Goal: Use online tool/utility: Use online tool/utility

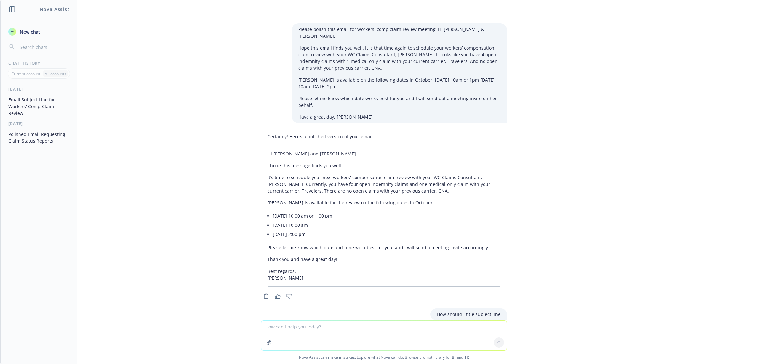
scroll to position [165, 0]
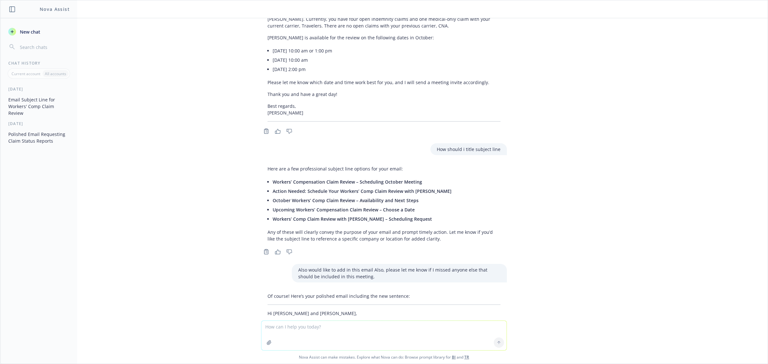
click at [315, 333] on textarea at bounding box center [383, 335] width 245 height 29
paste textarea "Hi [PERSON_NAME], Quick update on Advantest… They have two open indemnity claim…"
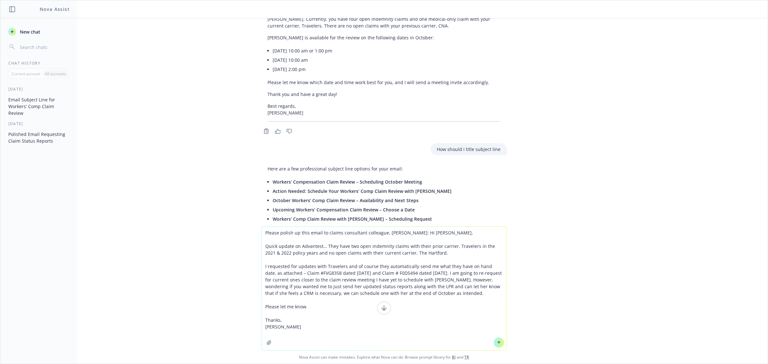
type textarea "Please polish up this email to claims consultant colleague, [PERSON_NAME]: Hi […"
click at [498, 342] on icon at bounding box center [499, 341] width 3 height 1
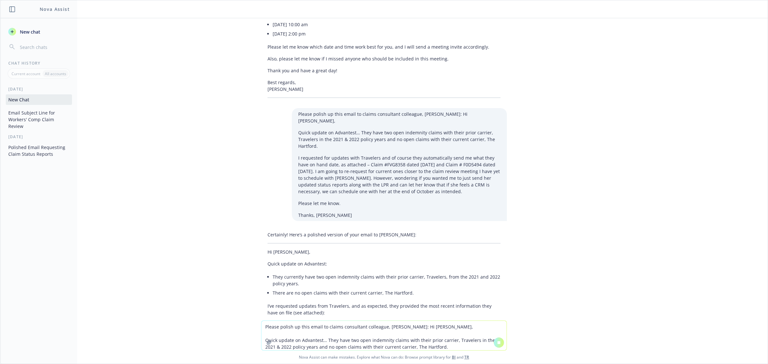
scroll to position [517, 0]
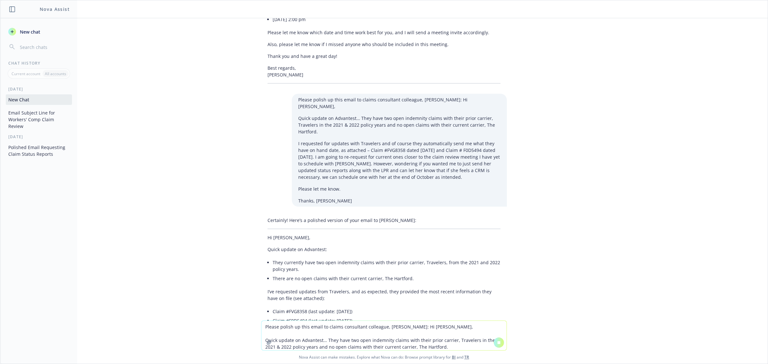
click at [261, 224] on div "Certainly! Here’s a polished version of your email to [PERSON_NAME]: Hi [PERSON…" at bounding box center [384, 280] width 246 height 132
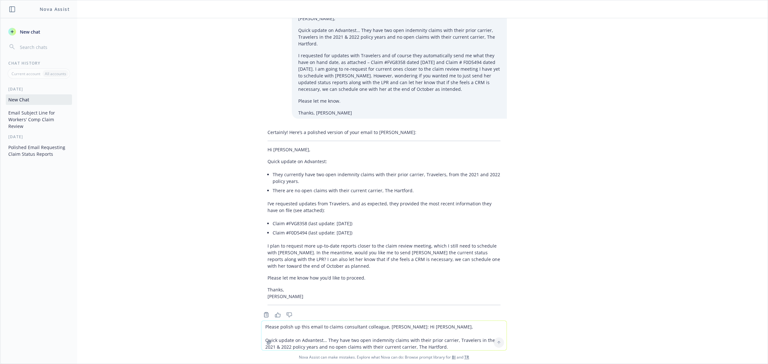
scroll to position [640, 0]
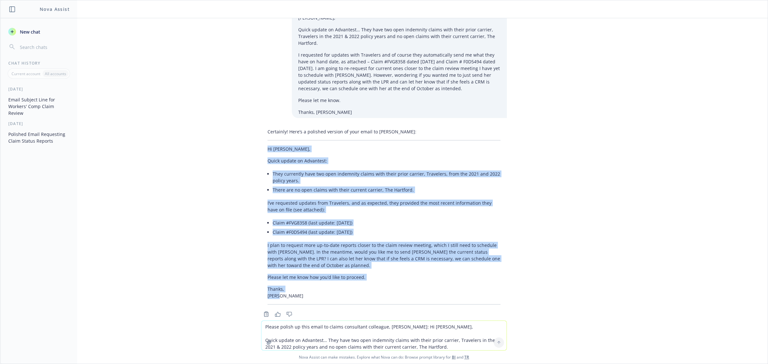
drag, startPoint x: 260, startPoint y: 135, endPoint x: 327, endPoint y: 279, distance: 159.5
click at [327, 279] on div "Certainly! Here’s a polished version of your email to [PERSON_NAME]: Hi [PERSON…" at bounding box center [384, 216] width 246 height 181
copy div "Hi [PERSON_NAME], Quick update on Advantest: They currently have two open indem…"
click at [525, 171] on div "Please polish this email for workers' comp claim review meeting: Hi [PERSON_NAM…" at bounding box center [383, 169] width 767 height 302
